Goal: Information Seeking & Learning: Learn about a topic

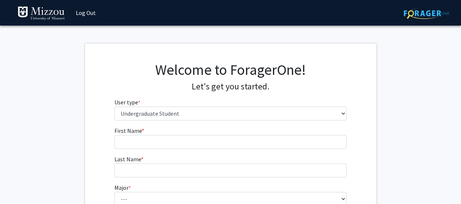
select select "1: undergrad"
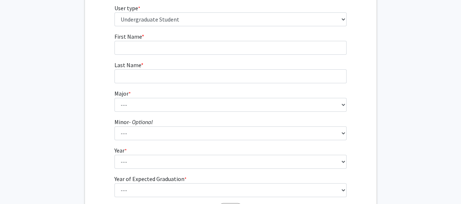
scroll to position [13, 0]
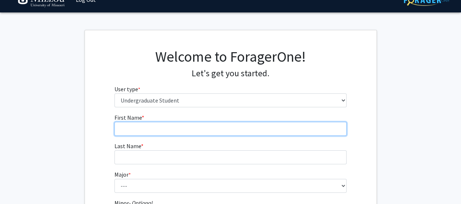
click at [298, 132] on input "First Name * required" at bounding box center [230, 129] width 232 height 14
type input "[PERSON_NAME]"
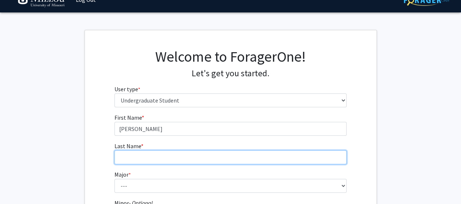
click at [299, 154] on input "Last Name * required" at bounding box center [230, 157] width 232 height 14
type input "[PERSON_NAME]"
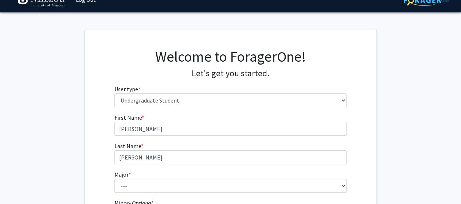
click at [372, 143] on div "First Name * required [PERSON_NAME] Last Name * required [PERSON_NAME] Major * …" at bounding box center [230, 205] width 291 height 185
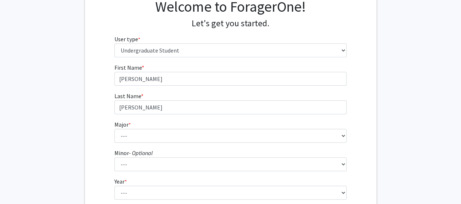
scroll to position [66, 0]
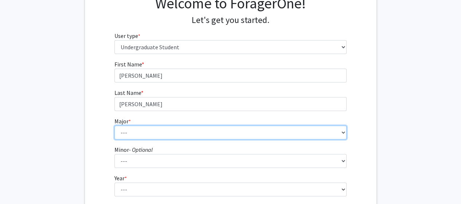
click at [326, 129] on select "--- Agribusiness Management Agricultural Education Agricultural Education: Comm…" at bounding box center [230, 132] width 232 height 14
select select "50: 2546"
click at [114, 125] on select "--- Agribusiness Management Agricultural Education Agricultural Education: Comm…" at bounding box center [230, 132] width 232 height 14
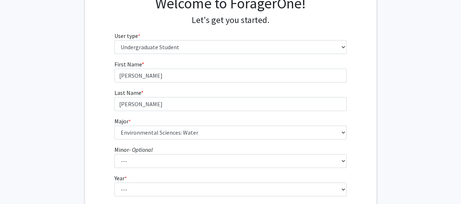
click at [413, 92] on fg-get-started "Welcome to ForagerOne! Let's get you started. User type * required Please tell …" at bounding box center [230, 120] width 461 height 287
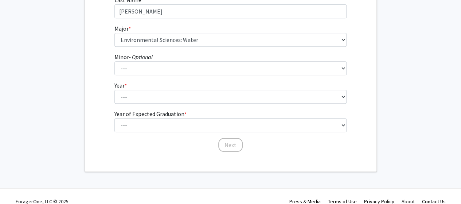
scroll to position [164, 0]
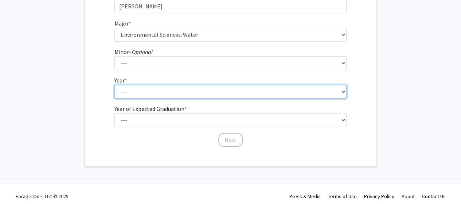
click at [296, 86] on select "--- First-year Sophomore Junior Senior Postbaccalaureate Certificate" at bounding box center [230, 92] width 232 height 14
select select "3: junior"
click at [114, 85] on select "--- First-year Sophomore Junior Senior Postbaccalaureate Certificate" at bounding box center [230, 92] width 232 height 14
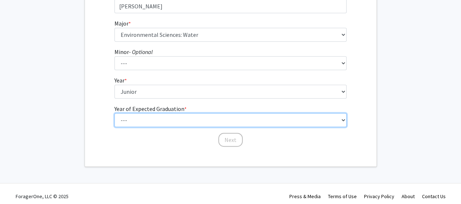
click at [313, 126] on select "--- 2025 2026 2027 2028 2029 2030 2031 2032 2033 2034" at bounding box center [230, 120] width 232 height 14
select select "3: 2027"
click at [114, 113] on select "--- 2025 2026 2027 2028 2029 2030 2031 2032 2033 2034" at bounding box center [230, 120] width 232 height 14
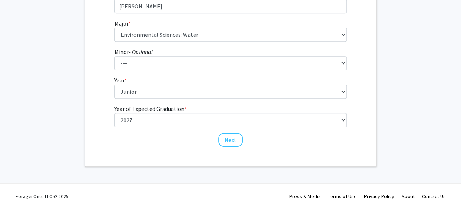
click at [367, 89] on div "First Name * required [PERSON_NAME] Last Name * required [PERSON_NAME] Major * …" at bounding box center [230, 54] width 291 height 185
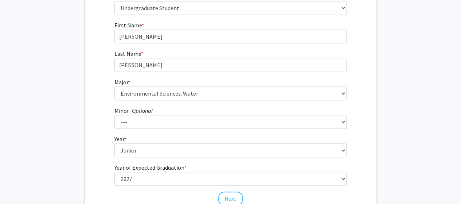
scroll to position [168, 0]
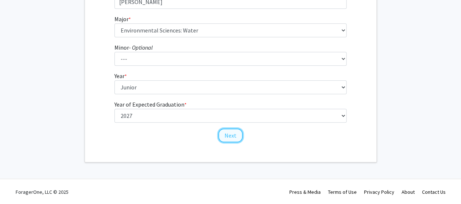
click at [237, 139] on button "Next" at bounding box center [230, 135] width 24 height 14
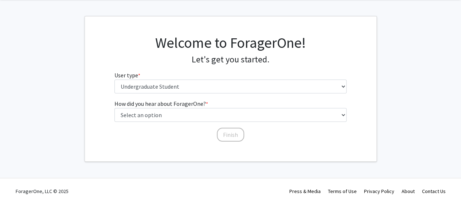
scroll to position [0, 0]
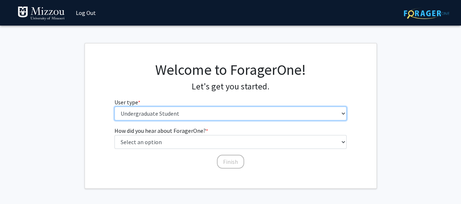
click at [287, 113] on select "Please tell us who you are Undergraduate Student Master's Student Doctoral Cand…" at bounding box center [230, 113] width 232 height 14
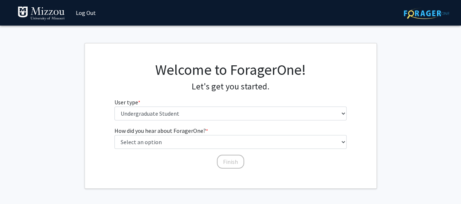
click at [330, 89] on h4 "Let's get you started." at bounding box center [230, 86] width 232 height 11
click at [257, 133] on fg-select "How did you hear about ForagerOne? * required Select an option Peer/student rec…" at bounding box center [230, 137] width 232 height 23
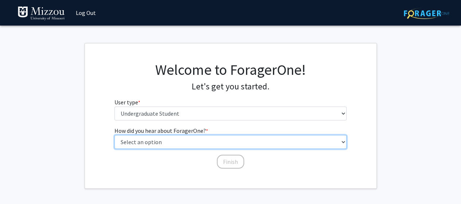
click at [256, 137] on select "Select an option Peer/student recommendation Faculty/staff recommendation Unive…" at bounding box center [230, 142] width 232 height 14
select select "4: university_email"
click at [114, 135] on select "Select an option Peer/student recommendation Faculty/staff recommendation Unive…" at bounding box center [230, 142] width 232 height 14
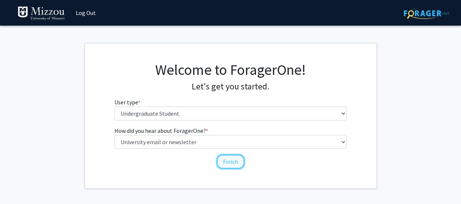
click at [235, 164] on button "Finish" at bounding box center [230, 161] width 27 height 14
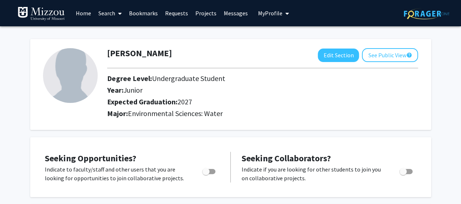
click at [113, 19] on link "Search" at bounding box center [110, 13] width 31 height 26
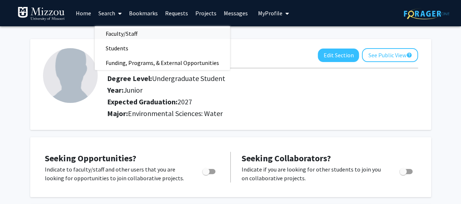
click at [149, 32] on link "Faculty/Staff" at bounding box center [162, 33] width 135 height 11
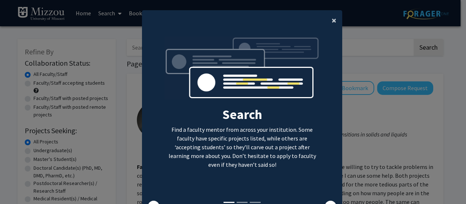
click at [332, 21] on span "×" at bounding box center [334, 20] width 5 height 11
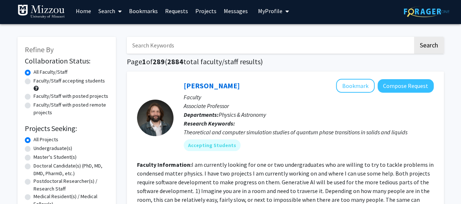
scroll to position [34, 0]
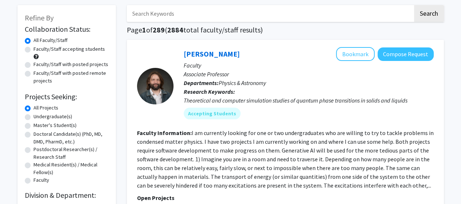
click at [34, 51] on label "Faculty/Staff accepting students" at bounding box center [69, 49] width 71 height 8
click at [34, 50] on input "Faculty/Staff accepting students" at bounding box center [36, 47] width 5 height 5
radio input "true"
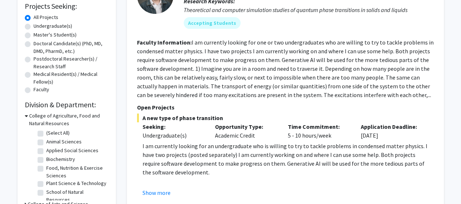
scroll to position [133, 0]
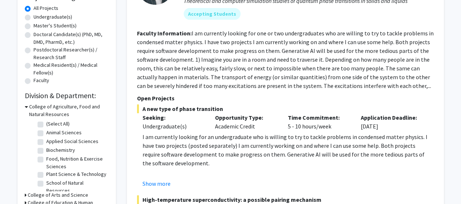
click at [46, 183] on label "School of Natural Resources" at bounding box center [76, 186] width 60 height 15
click at [46, 183] on input "School of Natural Resources" at bounding box center [48, 181] width 5 height 5
checkbox input "true"
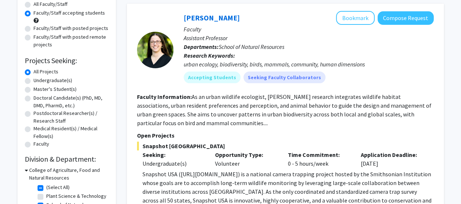
scroll to position [73, 0]
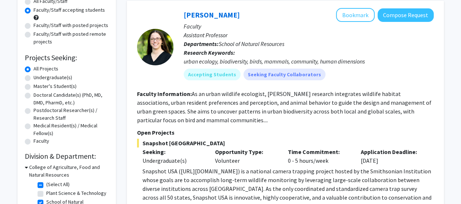
click at [414, 61] on div "urban ecology, biodiversity, birds, mammals, community, human dimensions" at bounding box center [309, 61] width 250 height 9
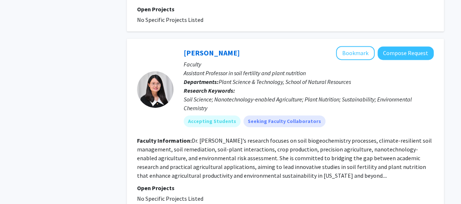
scroll to position [1847, 0]
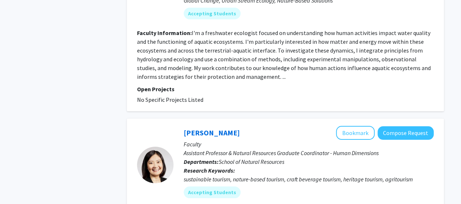
scroll to position [1454, 0]
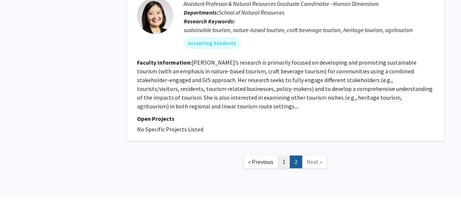
click at [286, 155] on link "1" at bounding box center [284, 161] width 12 height 13
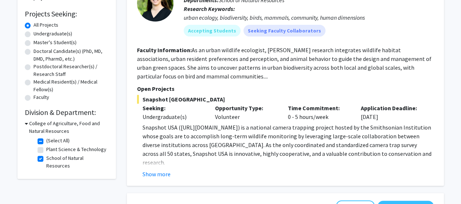
scroll to position [131, 0]
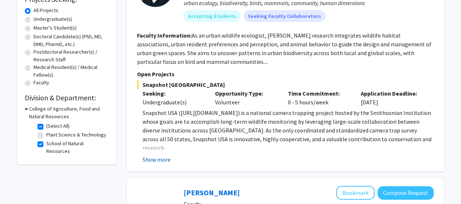
click at [160, 158] on button "Show more" at bounding box center [156, 159] width 28 height 9
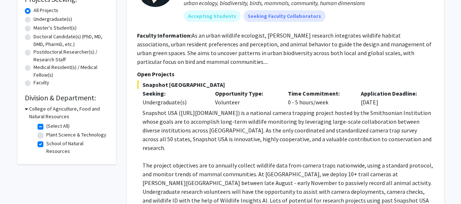
click at [261, 135] on p "Snapshot USA ([URL][DOMAIN_NAME]) is a national camera trapping project hosted …" at bounding box center [287, 130] width 291 height 44
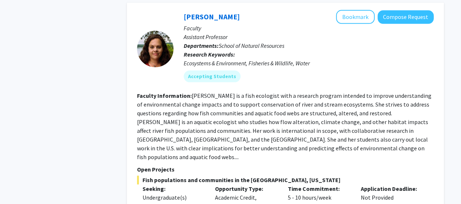
scroll to position [393, 0]
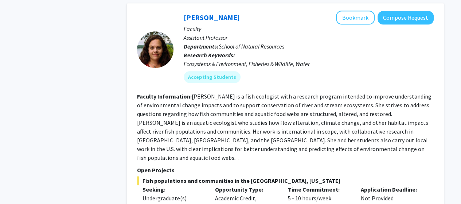
click at [312, 102] on fg-read-more "[PERSON_NAME] is a fish ecologist with a research program intended to improve u…" at bounding box center [284, 127] width 294 height 68
click at [364, 102] on fg-read-more "[PERSON_NAME] is a fish ecologist with a research program intended to improve u…" at bounding box center [284, 127] width 294 height 68
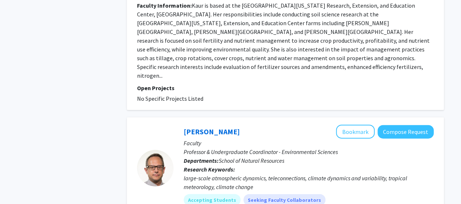
scroll to position [758, 0]
